Goal: Task Accomplishment & Management: Complete application form

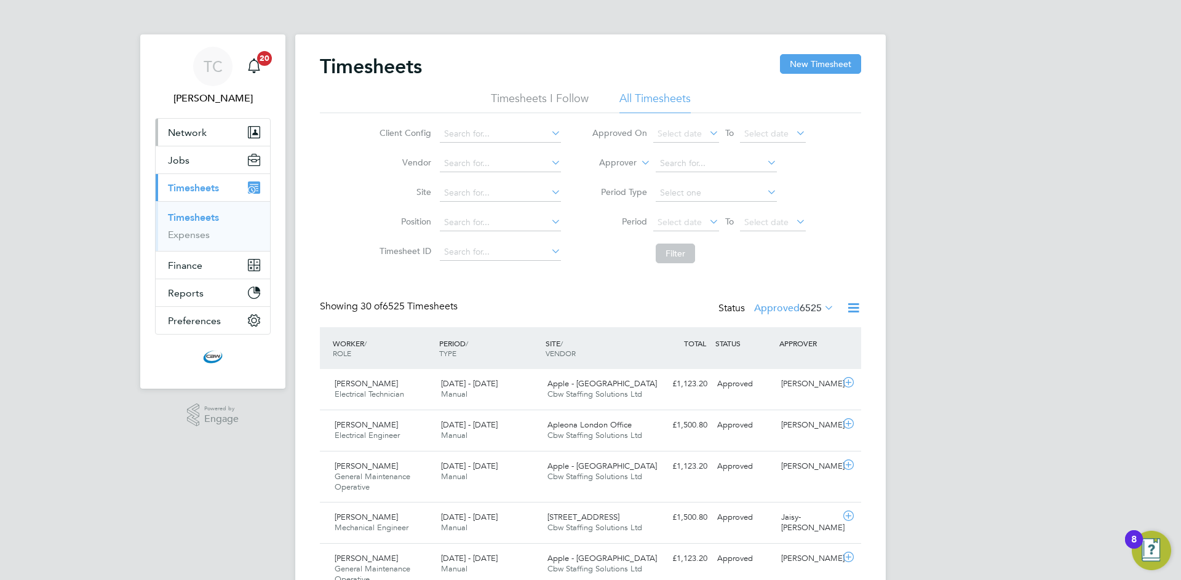
click at [197, 135] on span "Network" at bounding box center [187, 133] width 39 height 12
click at [195, 217] on link "Timesheets" at bounding box center [193, 218] width 51 height 12
click at [800, 311] on span "6525" at bounding box center [811, 308] width 22 height 12
click at [815, 62] on button "New Timesheet" at bounding box center [820, 64] width 81 height 20
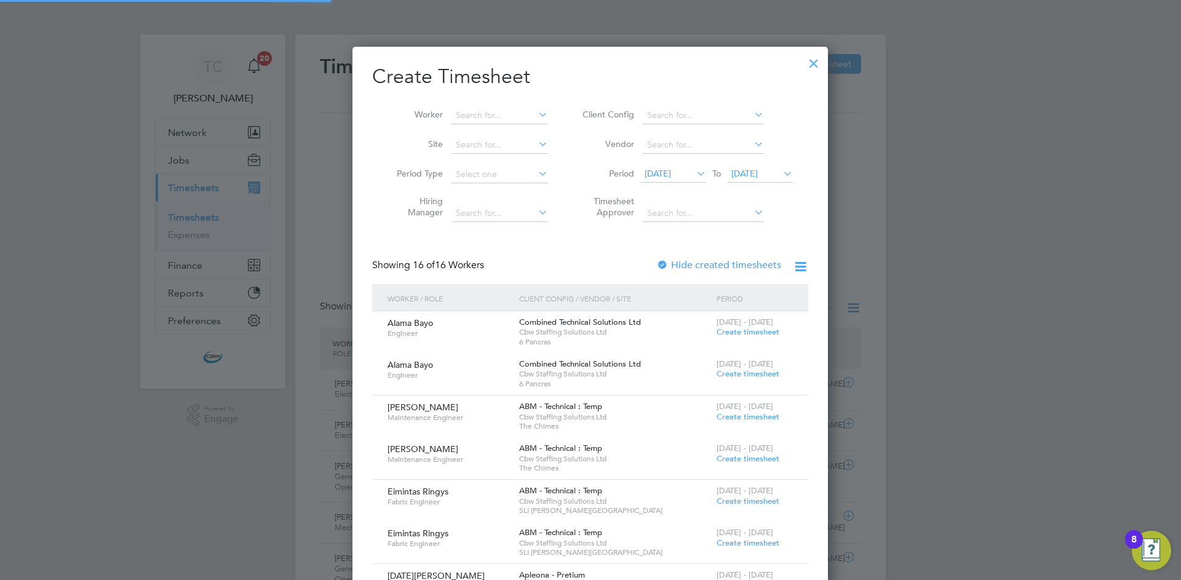
scroll to position [1430, 476]
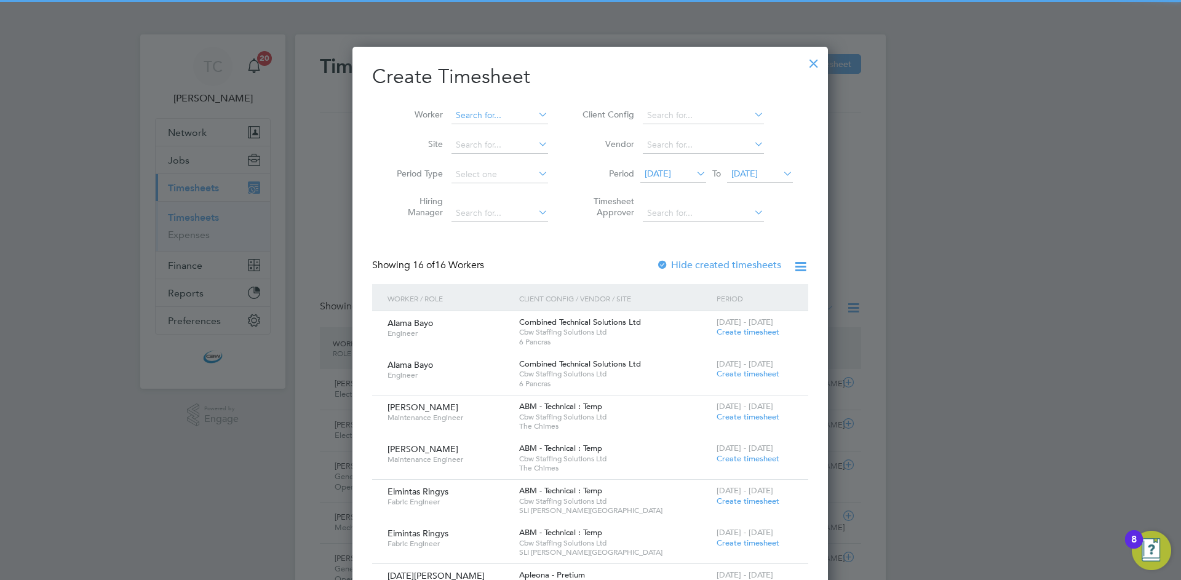
click at [525, 110] on input at bounding box center [500, 115] width 97 height 17
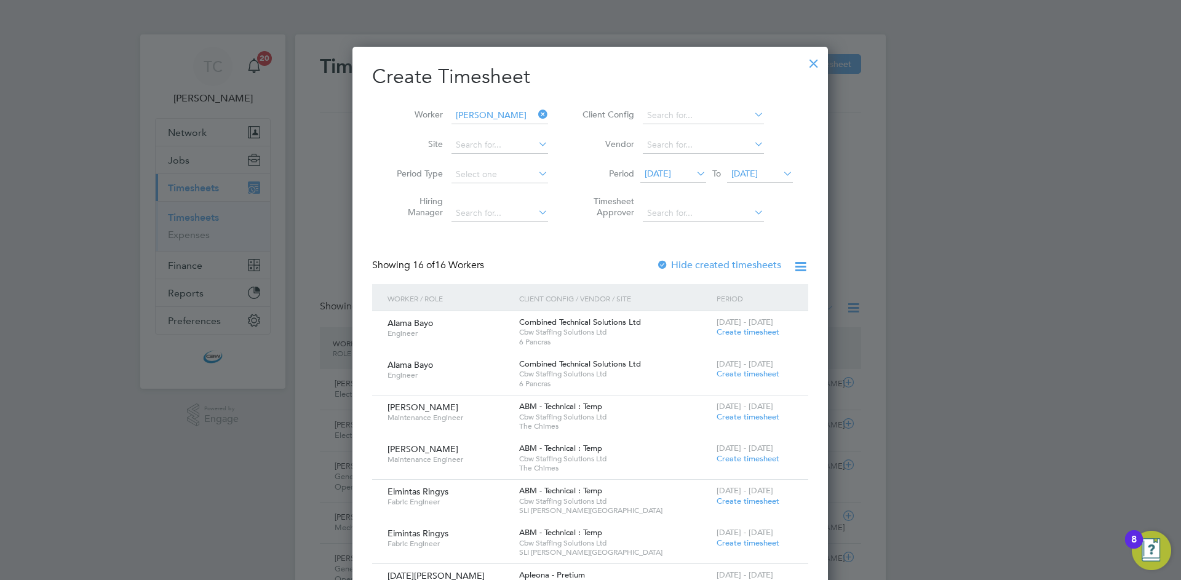
click at [469, 137] on li "[PERSON_NAME]" at bounding box center [527, 132] width 152 height 17
type input "[PERSON_NAME]"
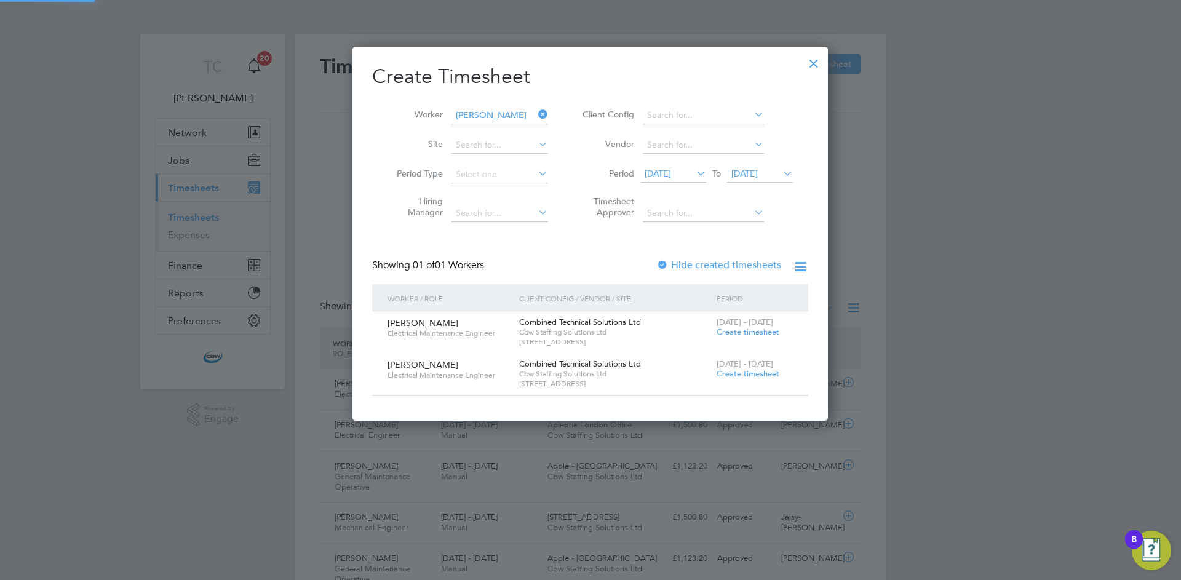
scroll to position [373, 476]
click at [743, 369] on span "Create timesheet" at bounding box center [748, 374] width 63 height 10
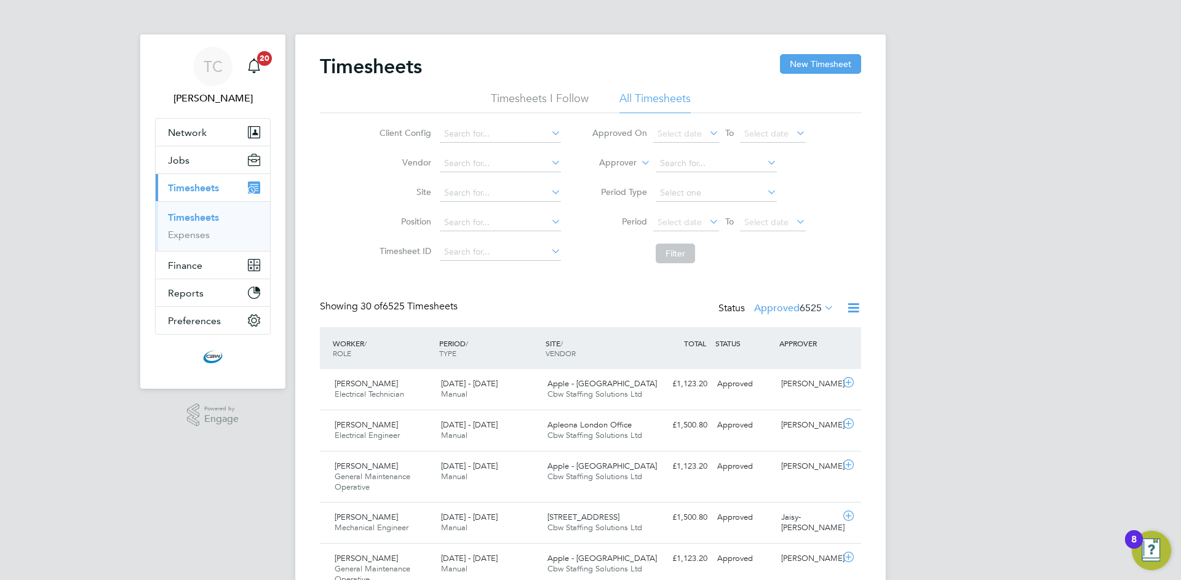
scroll to position [41, 107]
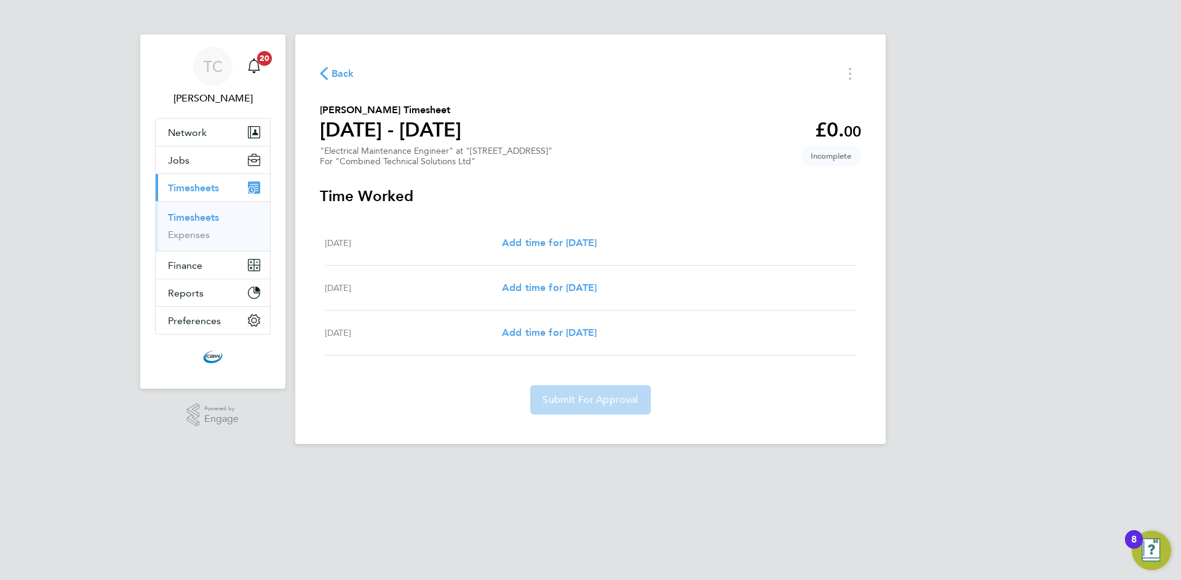
click at [180, 223] on li "Timesheets" at bounding box center [214, 220] width 92 height 17
click at [180, 213] on link "Timesheets" at bounding box center [193, 218] width 51 height 12
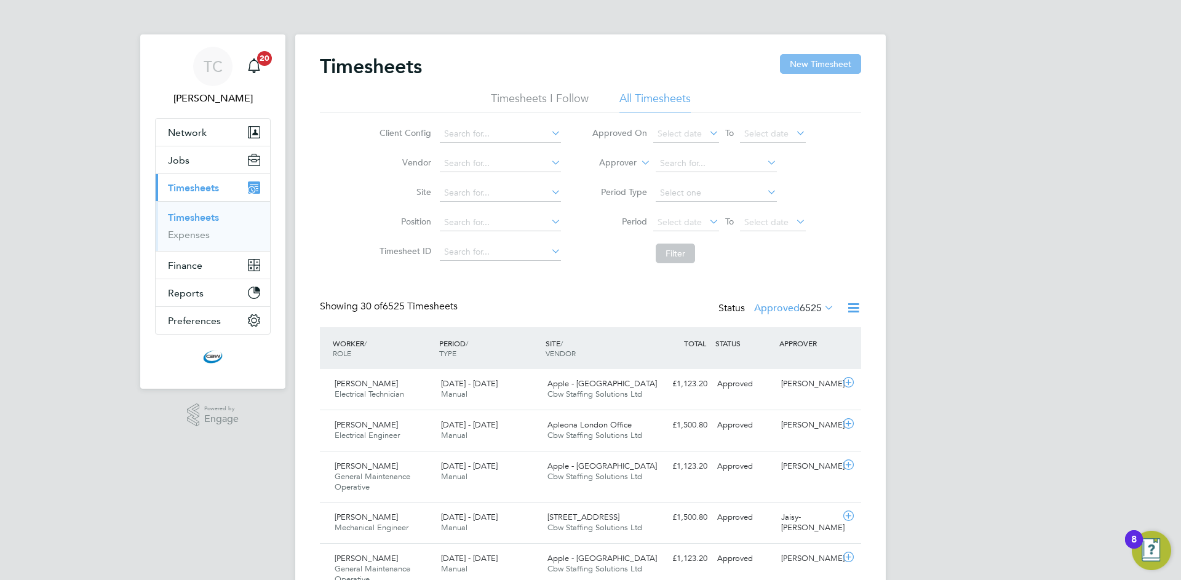
click at [811, 66] on button "New Timesheet" at bounding box center [820, 64] width 81 height 20
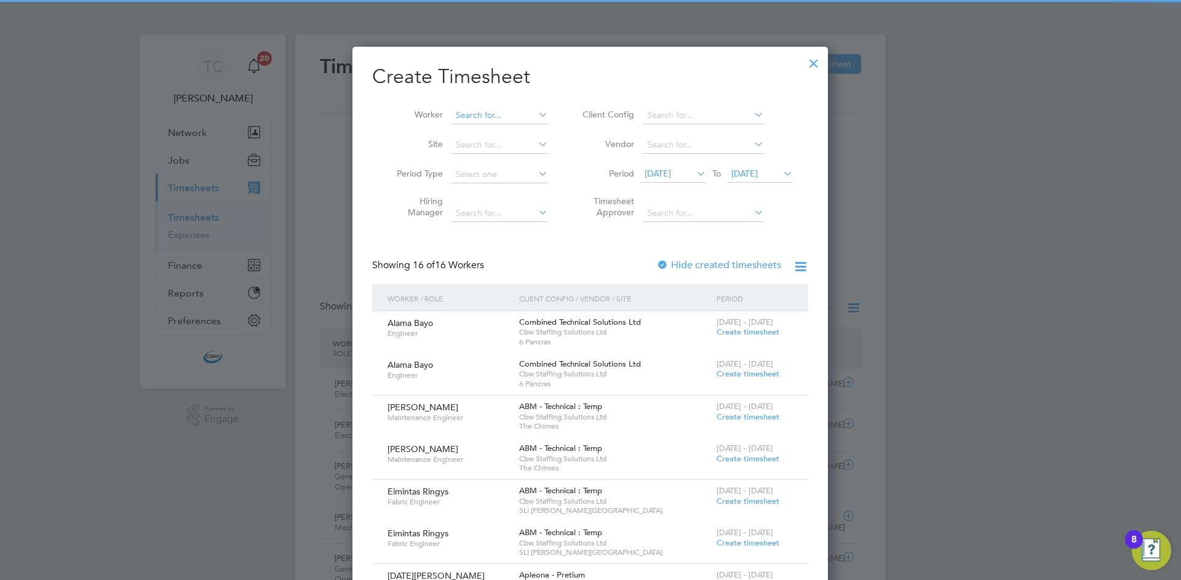
click at [481, 114] on input at bounding box center [500, 115] width 97 height 17
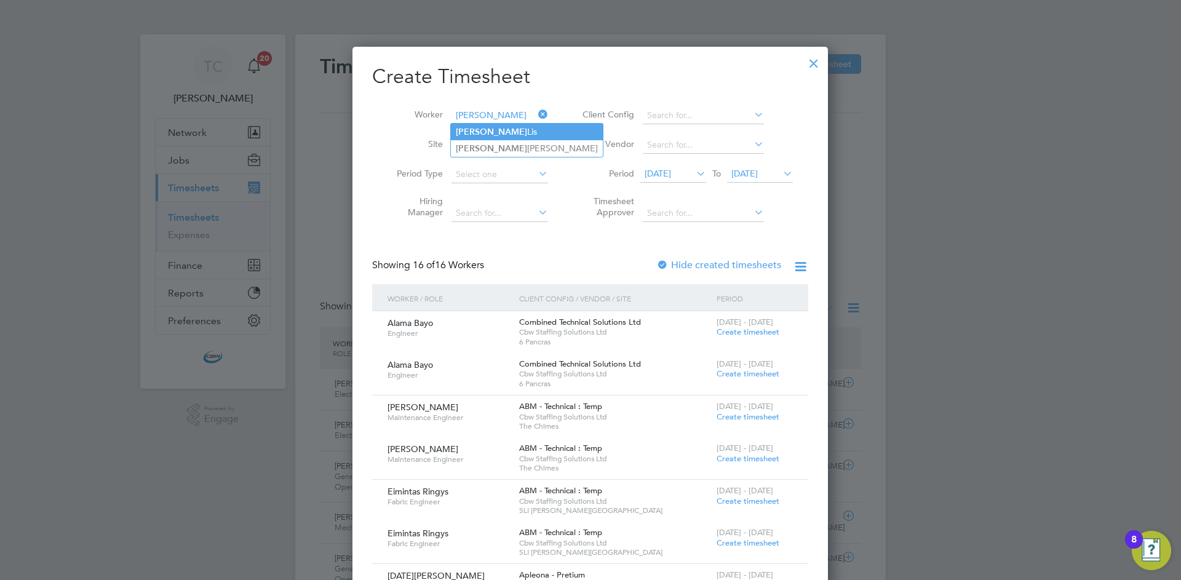
click at [496, 127] on li "[PERSON_NAME]" at bounding box center [527, 132] width 152 height 17
type input "[PERSON_NAME]"
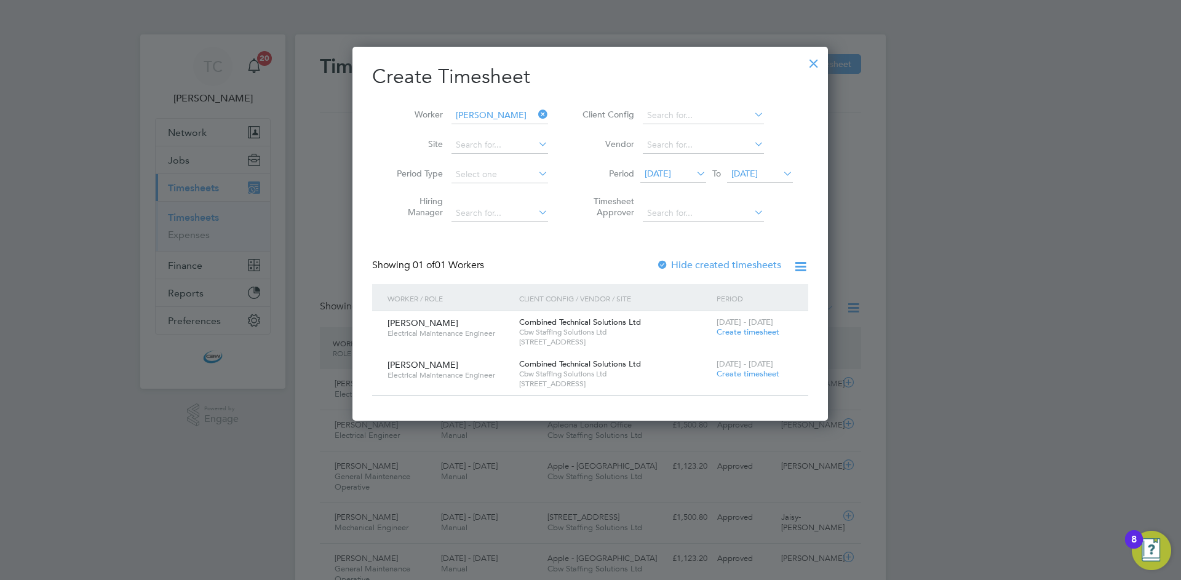
click at [681, 260] on label "Hide created timesheets" at bounding box center [718, 265] width 125 height 12
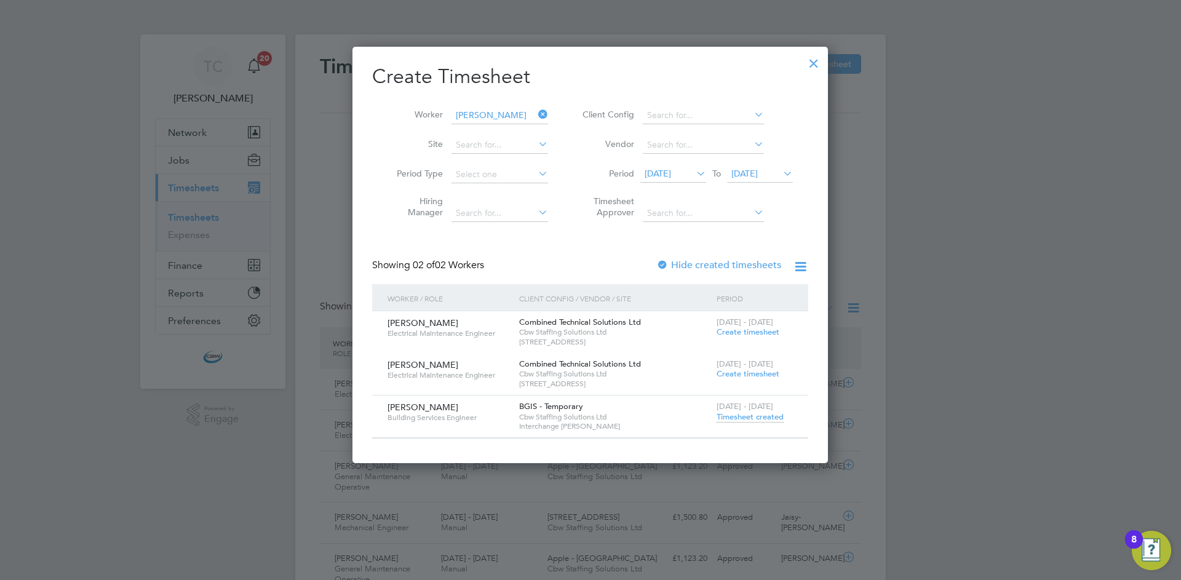
click at [742, 419] on span "Timesheet created" at bounding box center [750, 417] width 67 height 11
